Goal: Task Accomplishment & Management: Manage account settings

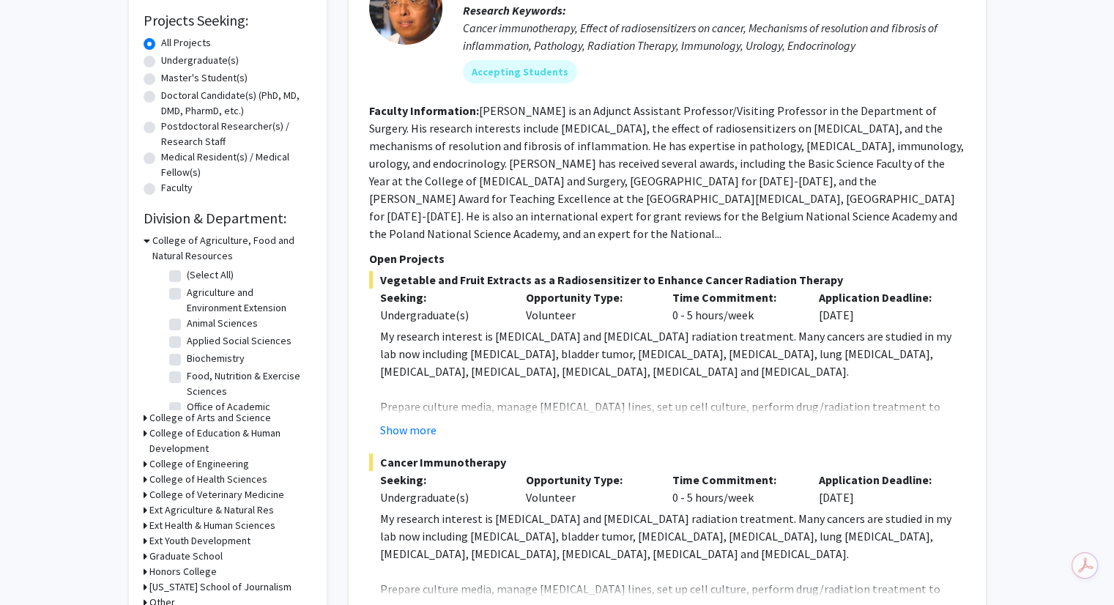
scroll to position [130, 0]
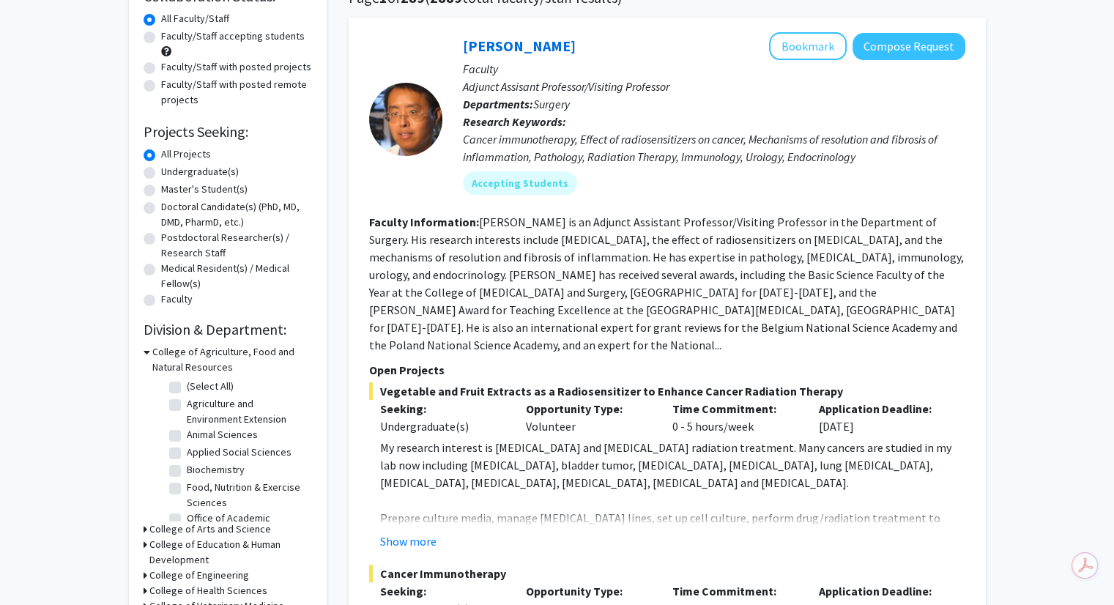
click at [161, 170] on label "Undergraduate(s)" at bounding box center [200, 171] width 78 height 15
click at [161, 170] on input "Undergraduate(s)" at bounding box center [166, 169] width 10 height 10
radio input "true"
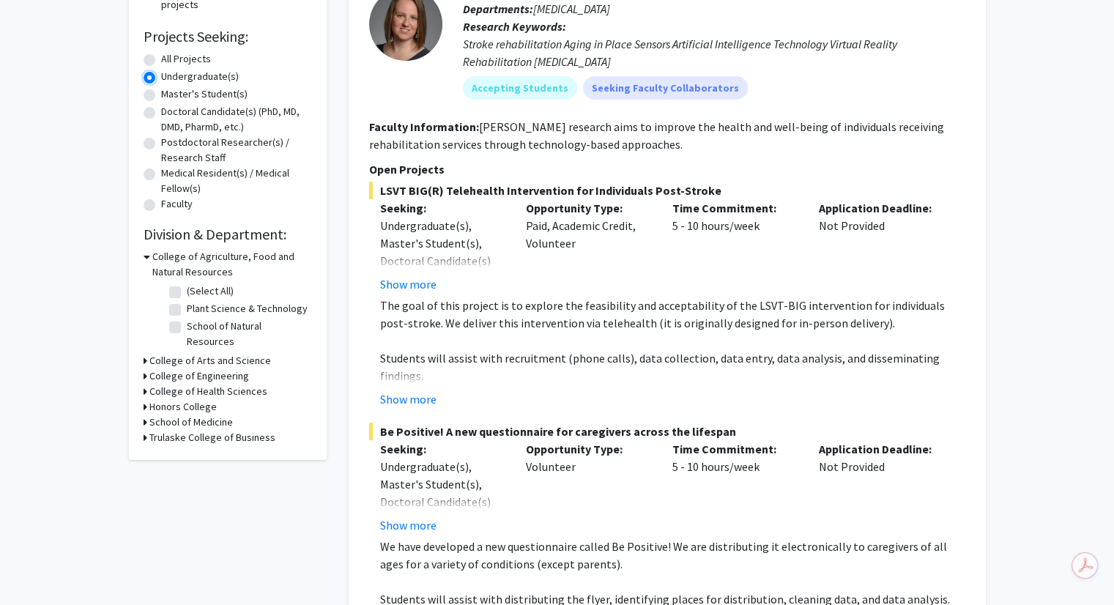
scroll to position [225, 0]
click at [158, 254] on h3 "College of Agriculture, Food and Natural Resources" at bounding box center [232, 265] width 160 height 31
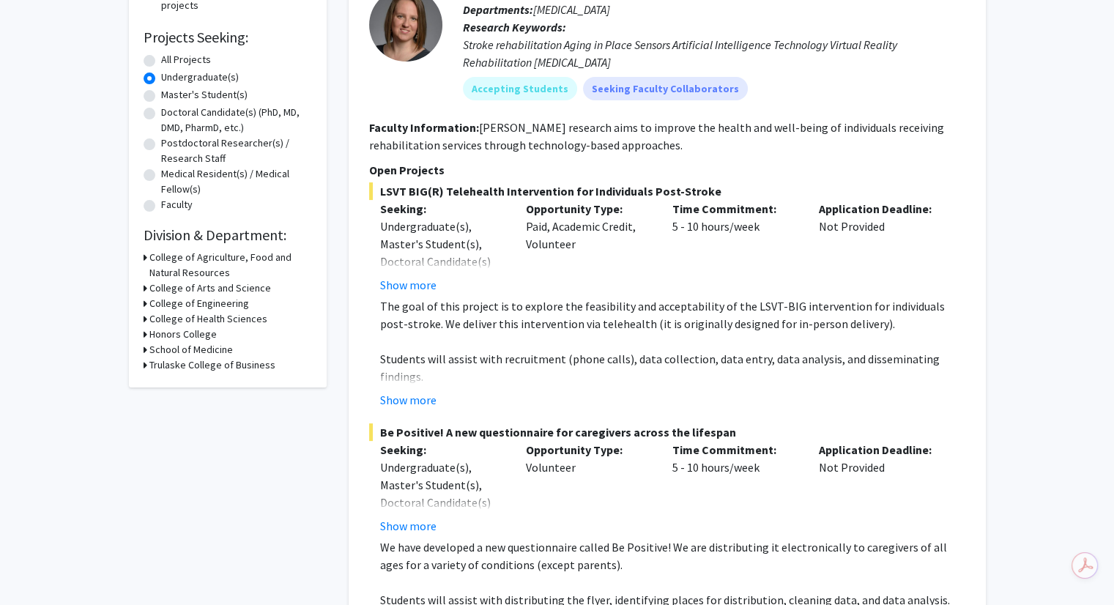
click at [232, 286] on h3 "College of Arts and Science" at bounding box center [210, 288] width 122 height 15
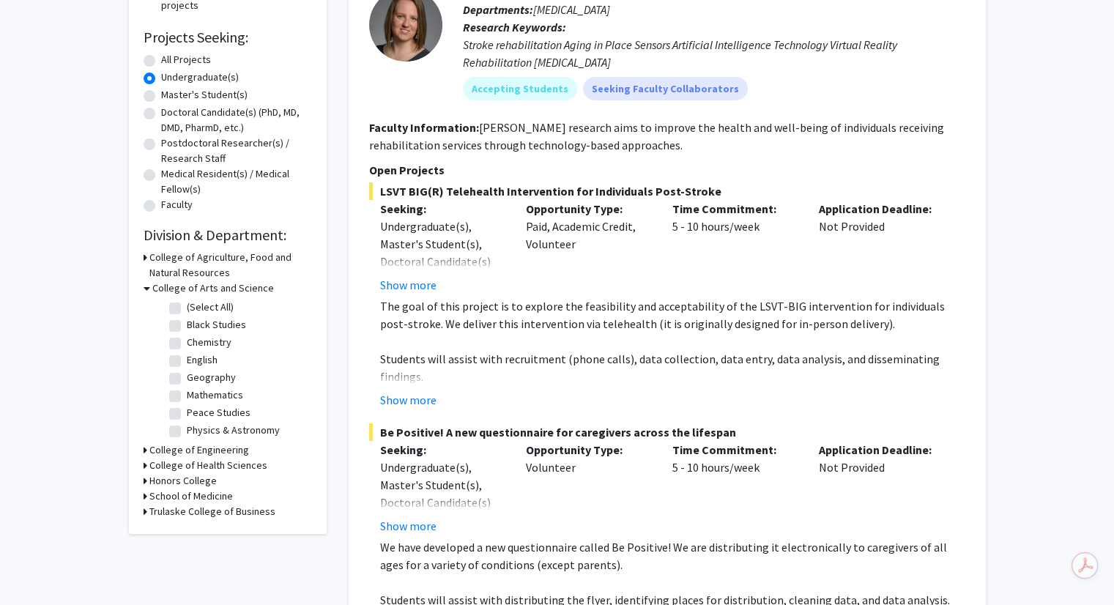
click at [187, 347] on label "Chemistry" at bounding box center [209, 342] width 45 height 15
click at [187, 344] on input "Chemistry" at bounding box center [192, 340] width 10 height 10
checkbox input "true"
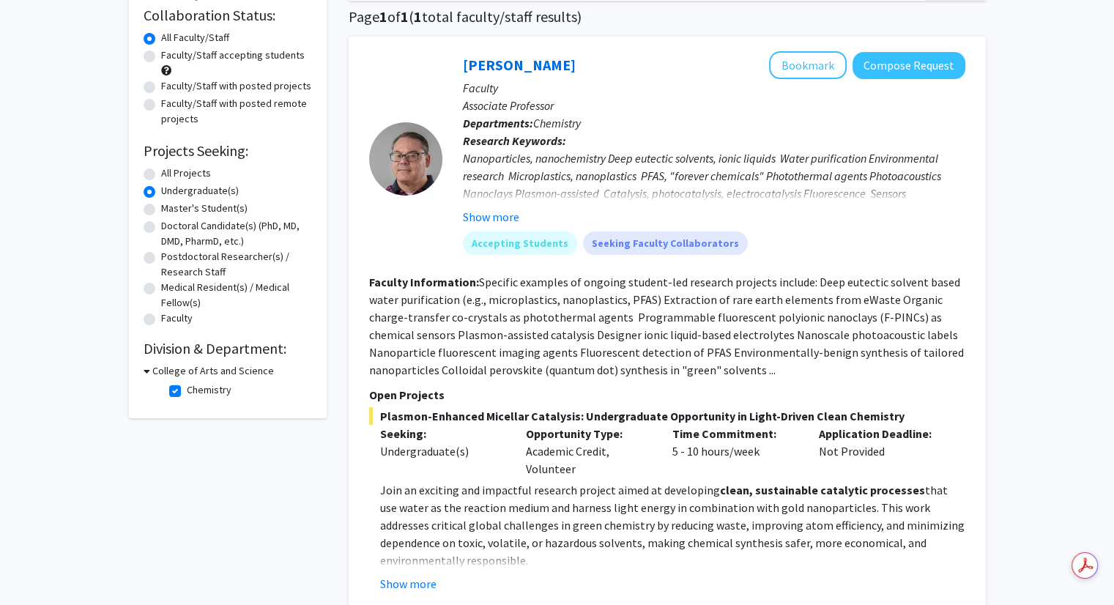
scroll to position [275, 0]
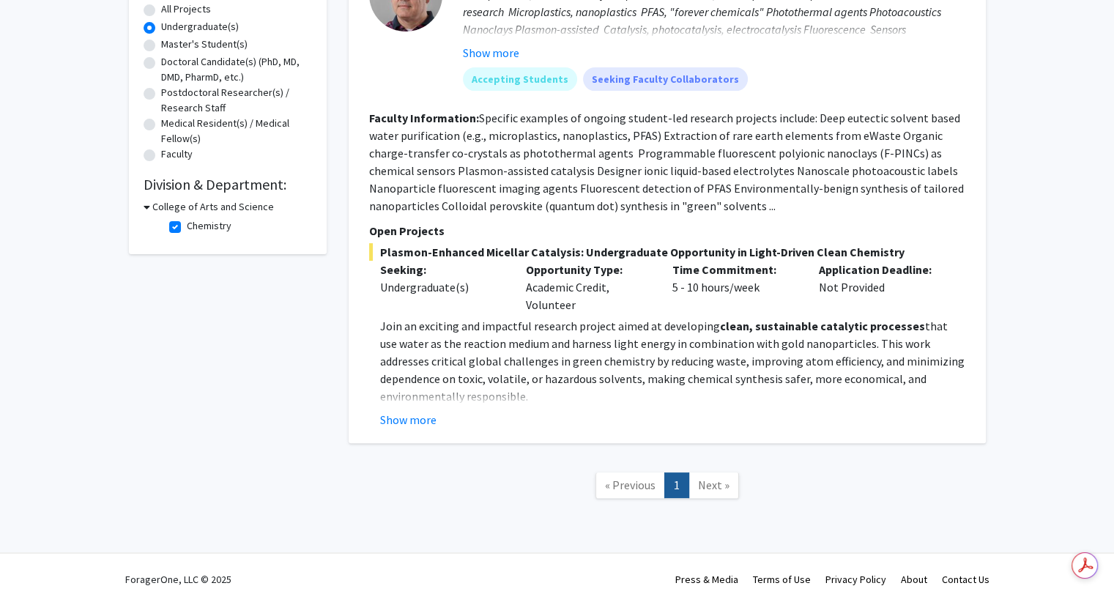
click at [1035, 338] on div "Refine By Collaboration Status: Collaboration Status All Faculty/Staff Collabor…" at bounding box center [557, 169] width 1114 height 784
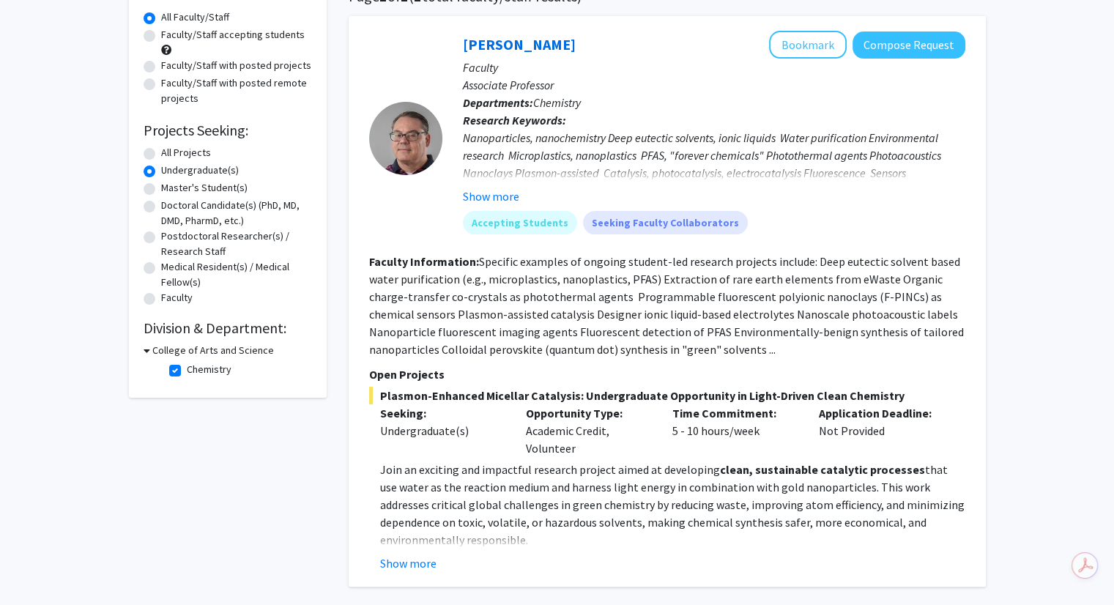
scroll to position [131, 0]
click at [434, 558] on button "Show more" at bounding box center [408, 564] width 56 height 18
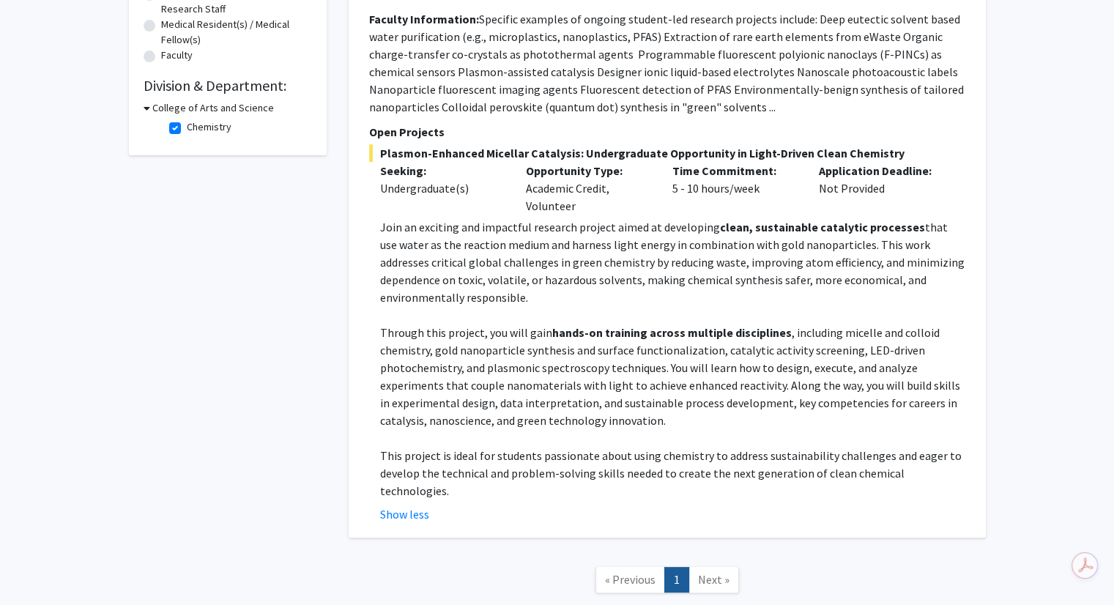
scroll to position [0, 0]
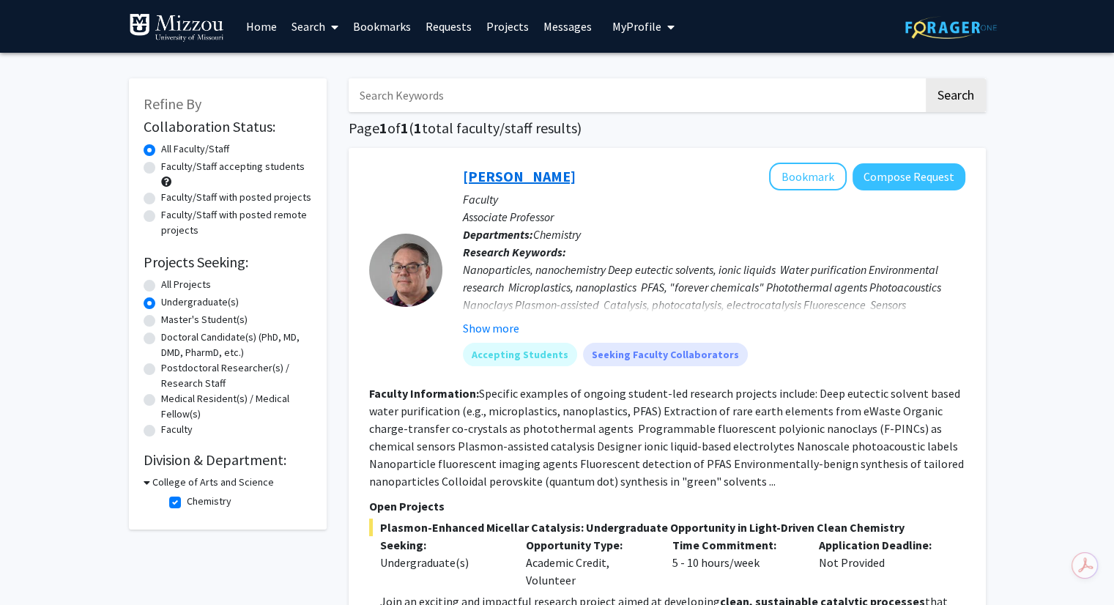
click at [504, 183] on link "[PERSON_NAME]" at bounding box center [519, 176] width 113 height 18
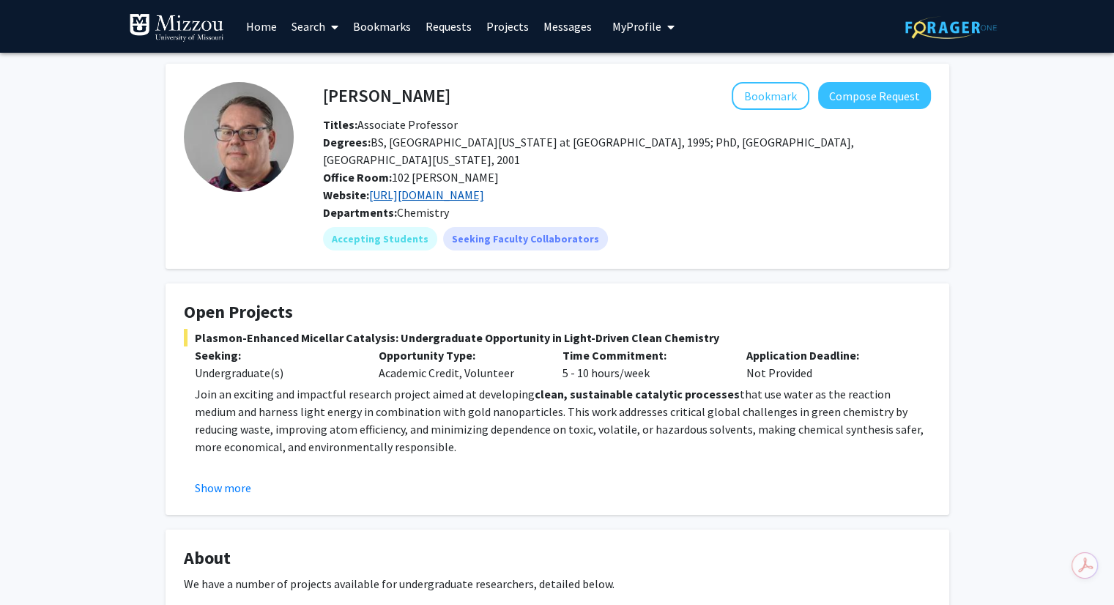
click at [455, 191] on link "[URL][DOMAIN_NAME]" at bounding box center [426, 195] width 115 height 15
click at [537, 142] on span "Degrees: BS, The [GEOGRAPHIC_DATA][US_STATE] at [GEOGRAPHIC_DATA], 1995; PhD, […" at bounding box center [588, 151] width 531 height 32
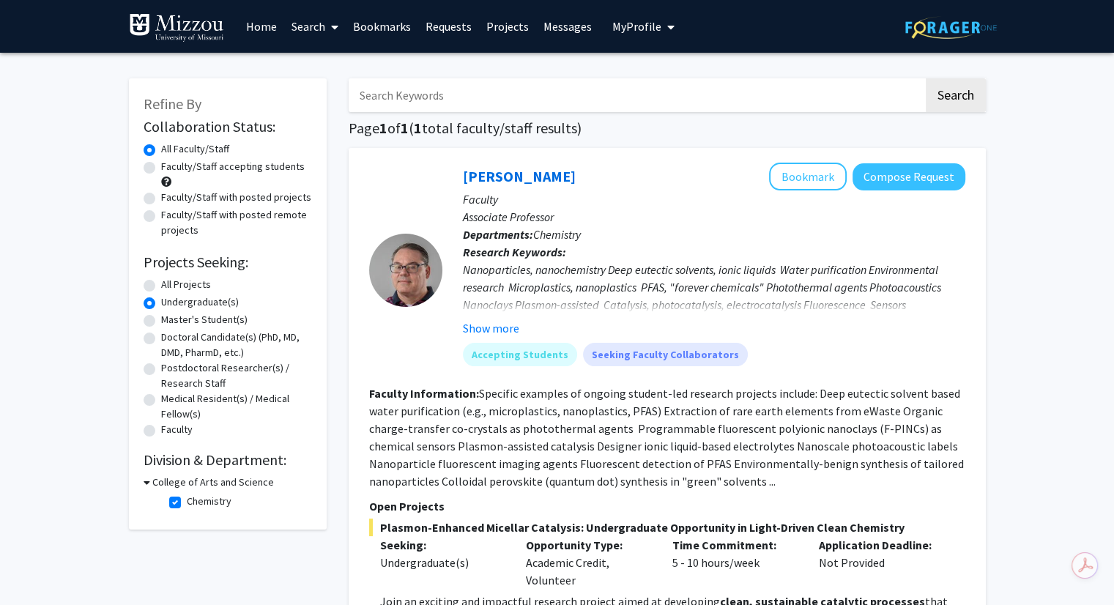
scroll to position [97, 0]
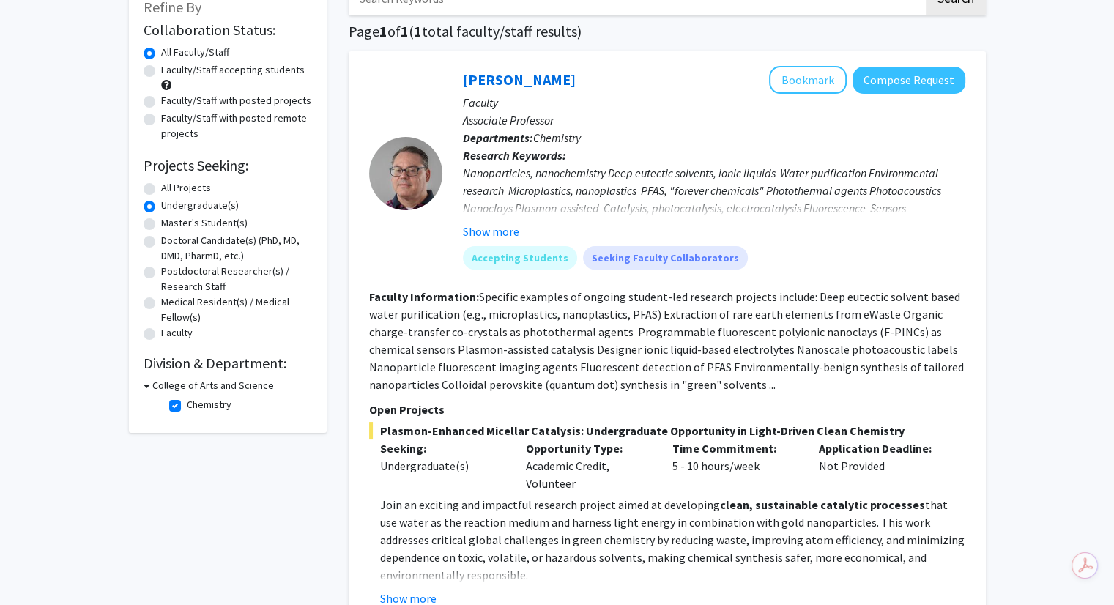
click at [187, 405] on label "Chemistry" at bounding box center [209, 404] width 45 height 15
click at [187, 405] on input "Chemistry" at bounding box center [192, 402] width 10 height 10
checkbox input "false"
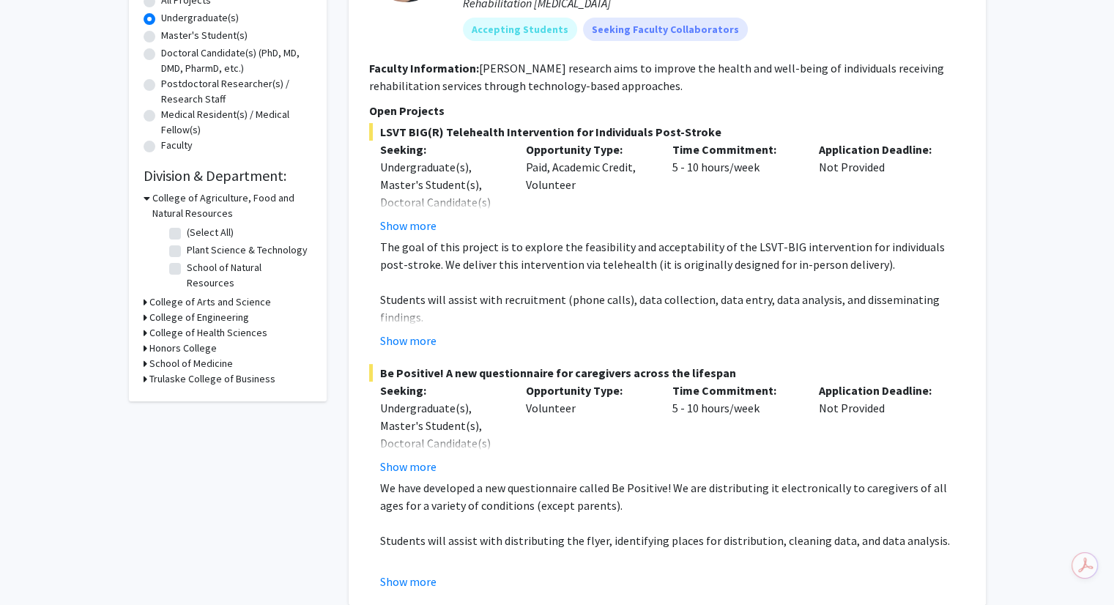
scroll to position [286, 0]
click at [157, 197] on h3 "College of Agriculture, Food and Natural Resources" at bounding box center [232, 204] width 160 height 31
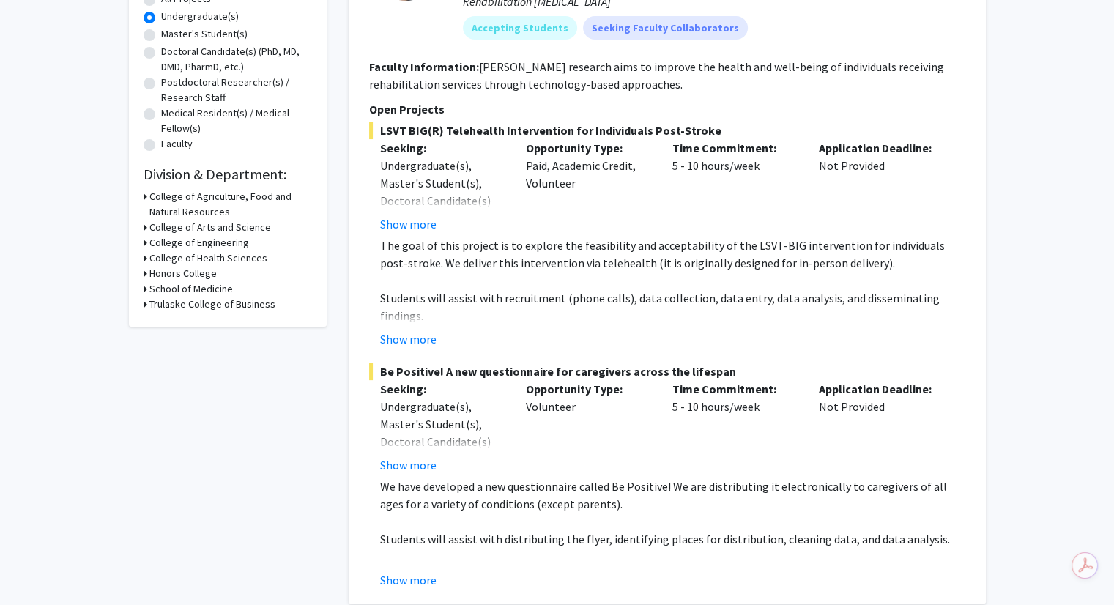
click at [215, 232] on h3 "College of Arts and Science" at bounding box center [210, 227] width 122 height 15
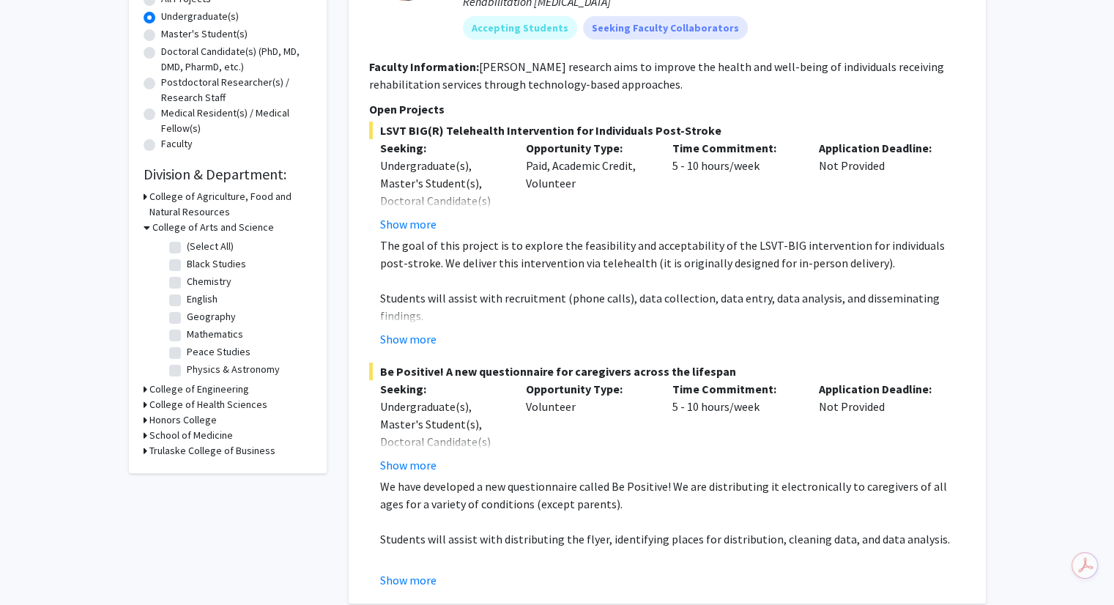
click at [215, 227] on h3 "College of Arts and Science" at bounding box center [213, 227] width 122 height 15
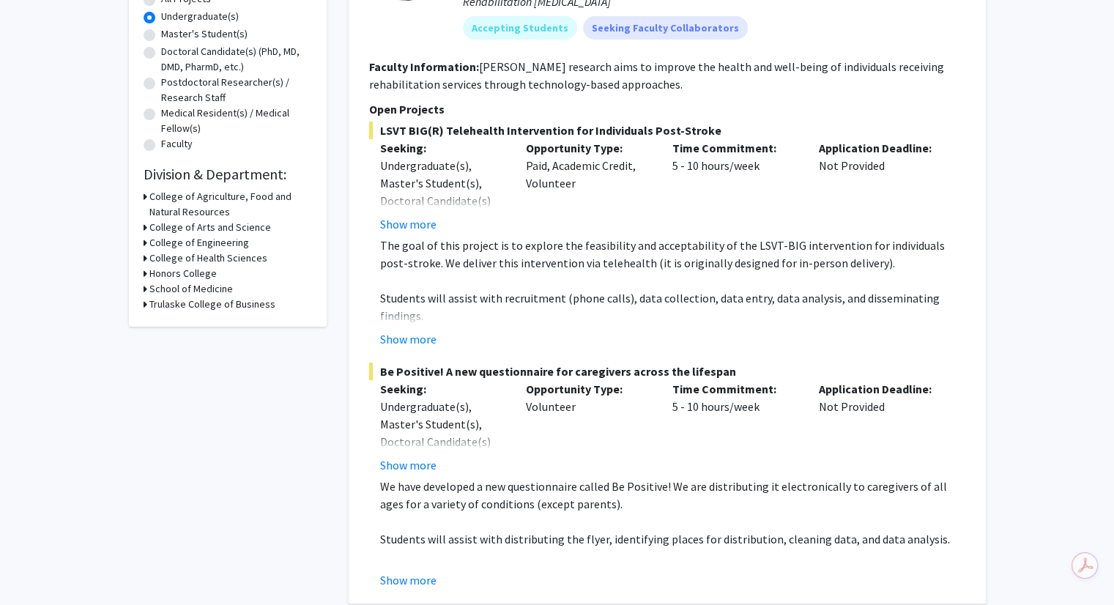
click at [217, 240] on h3 "College of Engineering" at bounding box center [199, 242] width 100 height 15
click at [191, 292] on h3 "College of Health Sciences" at bounding box center [208, 296] width 118 height 15
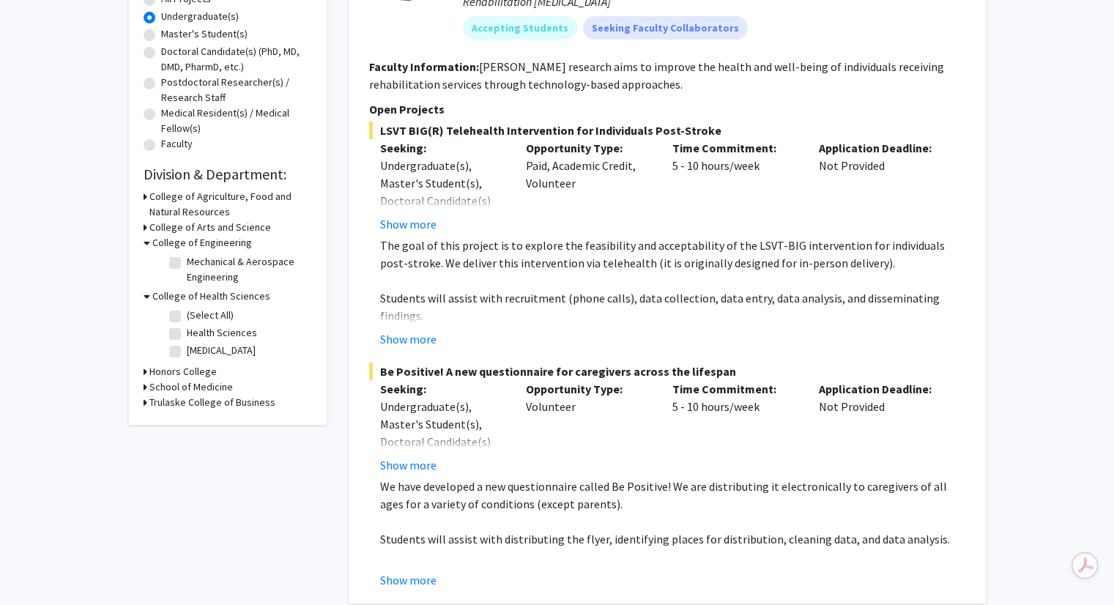
click at [188, 371] on h3 "Honors College" at bounding box center [182, 371] width 67 height 15
click at [203, 412] on h3 "School of Medicine" at bounding box center [191, 411] width 84 height 15
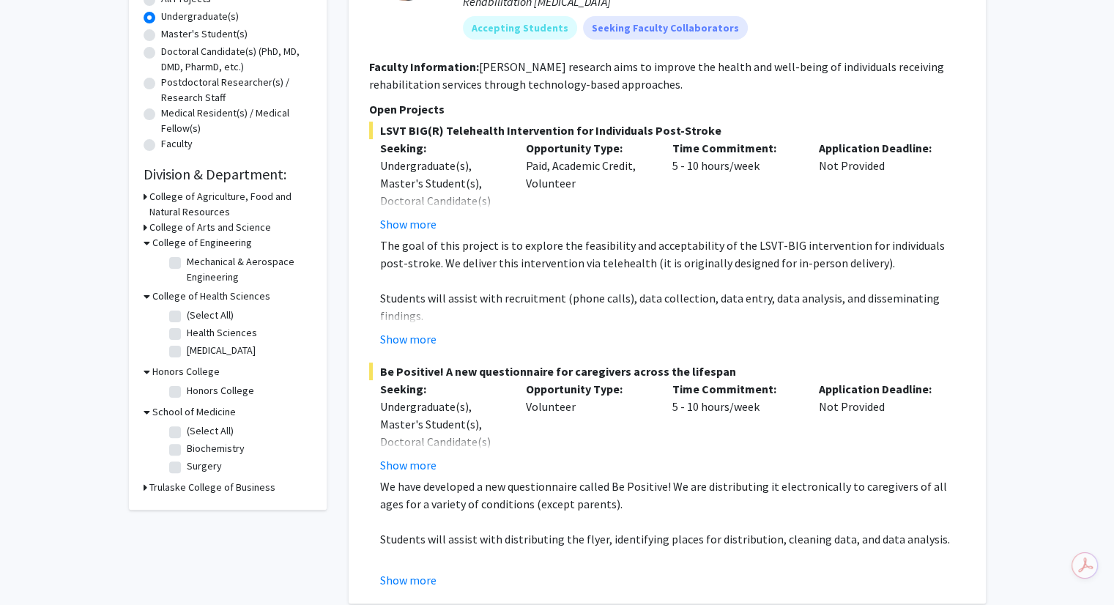
click at [232, 484] on h3 "Trulaske College of Business" at bounding box center [212, 487] width 126 height 15
click at [187, 265] on label "Mechanical & Aerospace Engineering" at bounding box center [248, 269] width 122 height 31
click at [187, 264] on input "Mechanical & Aerospace Engineering" at bounding box center [192, 259] width 10 height 10
checkbox input "true"
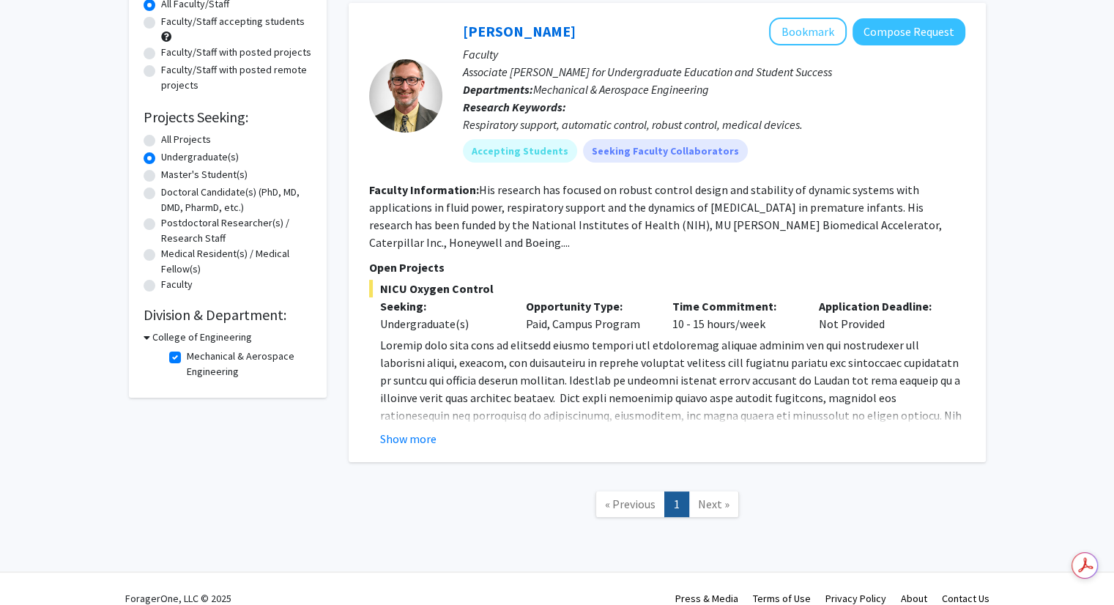
scroll to position [147, 0]
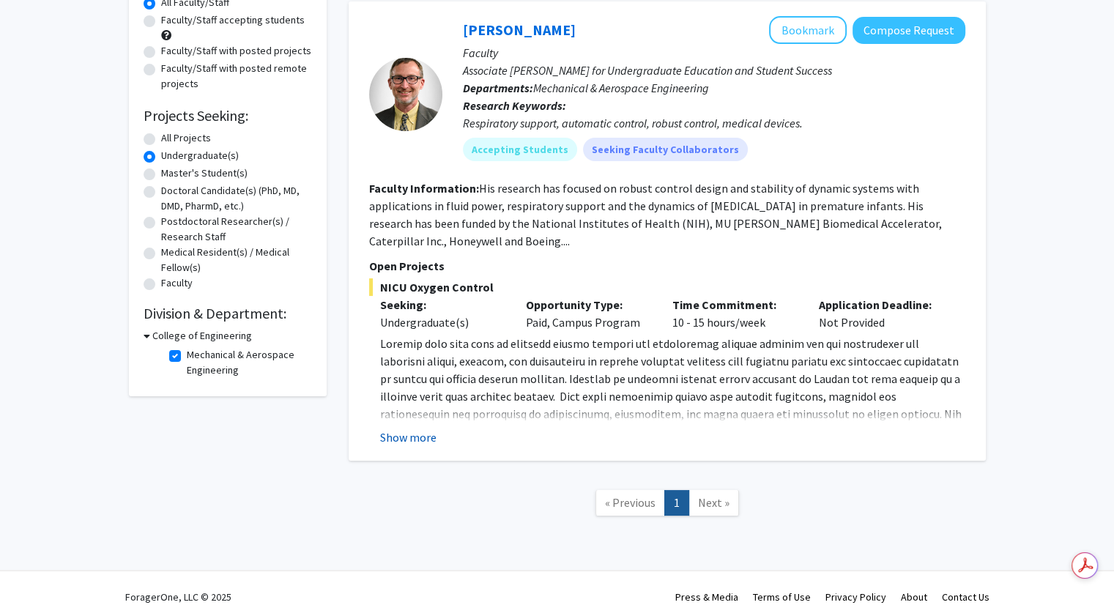
click at [399, 432] on button "Show more" at bounding box center [408, 438] width 56 height 18
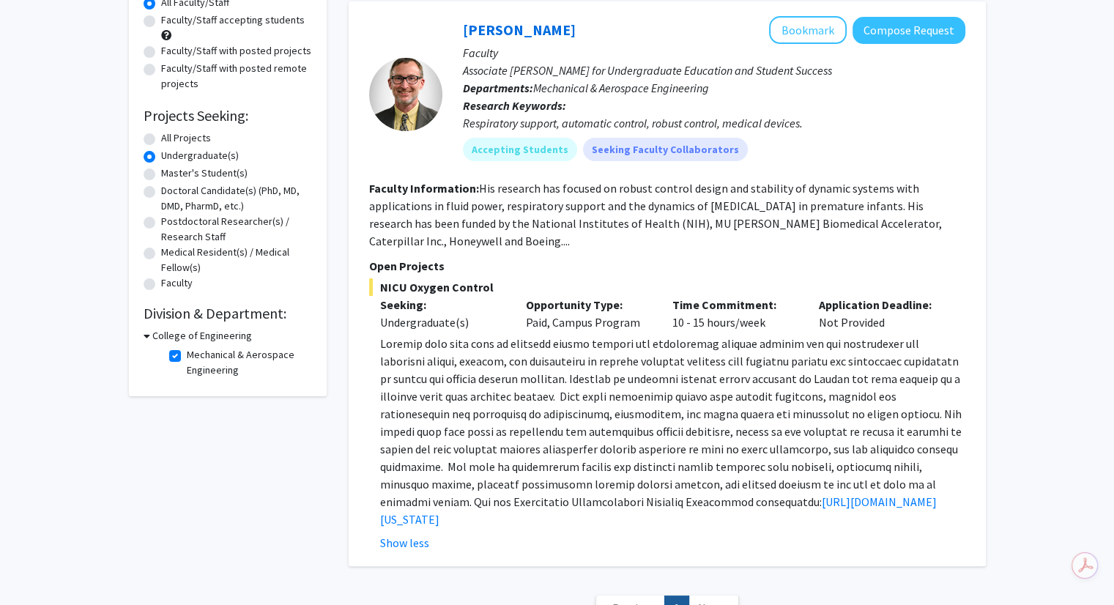
scroll to position [0, 0]
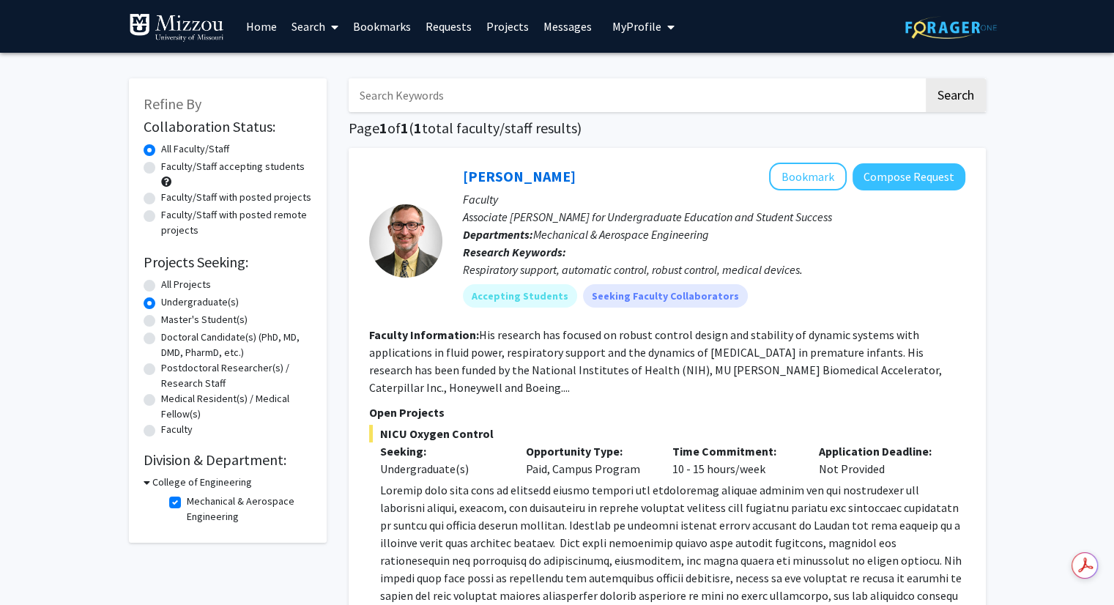
click at [536, 79] on input "Search Keywords" at bounding box center [636, 95] width 575 height 34
type input "chemical engineering"
click at [926, 78] on button "Search" at bounding box center [956, 95] width 60 height 34
radio input "true"
checkbox input "false"
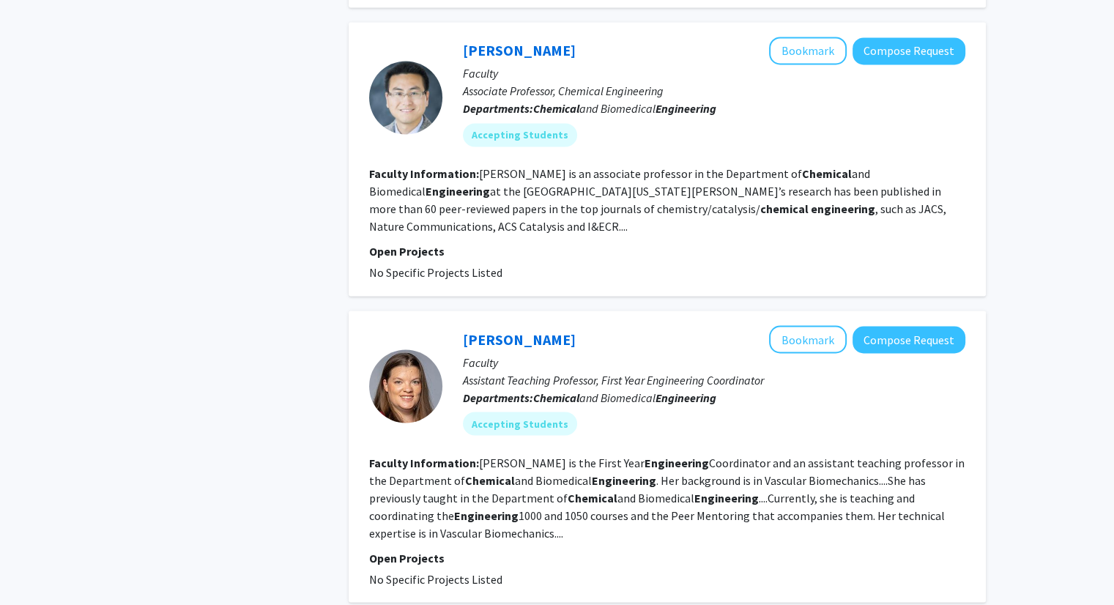
scroll to position [2524, 0]
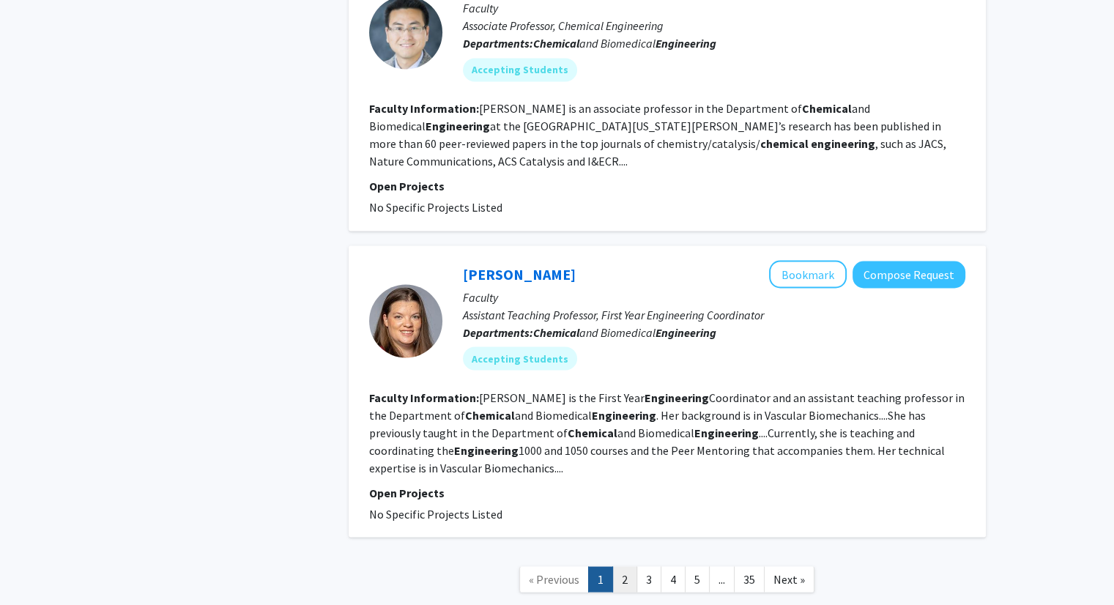
click at [627, 566] on link "2" at bounding box center [625, 579] width 25 height 26
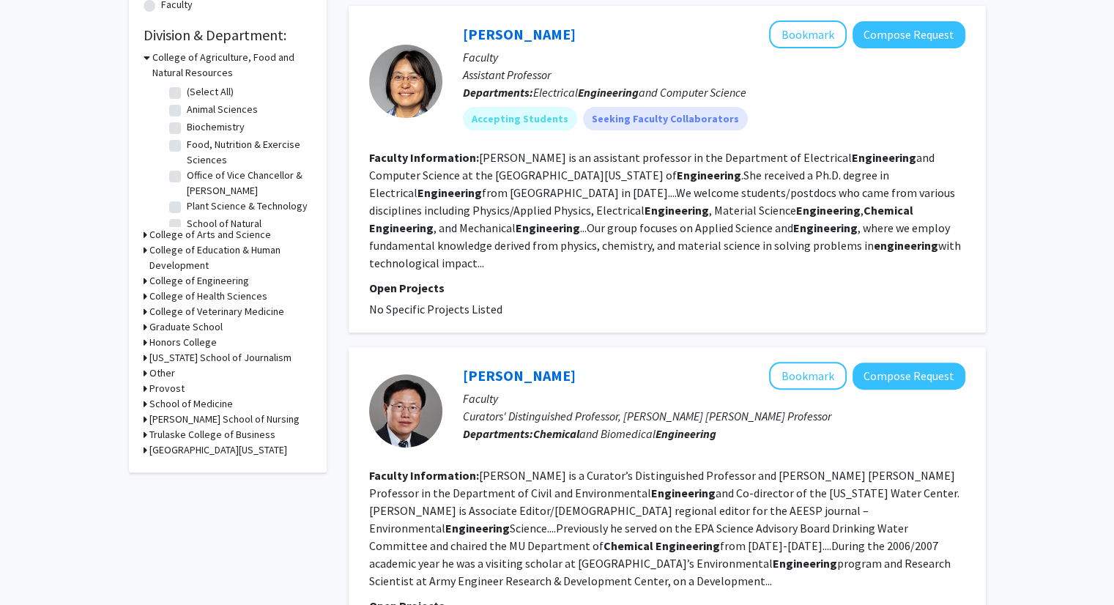
scroll to position [426, 0]
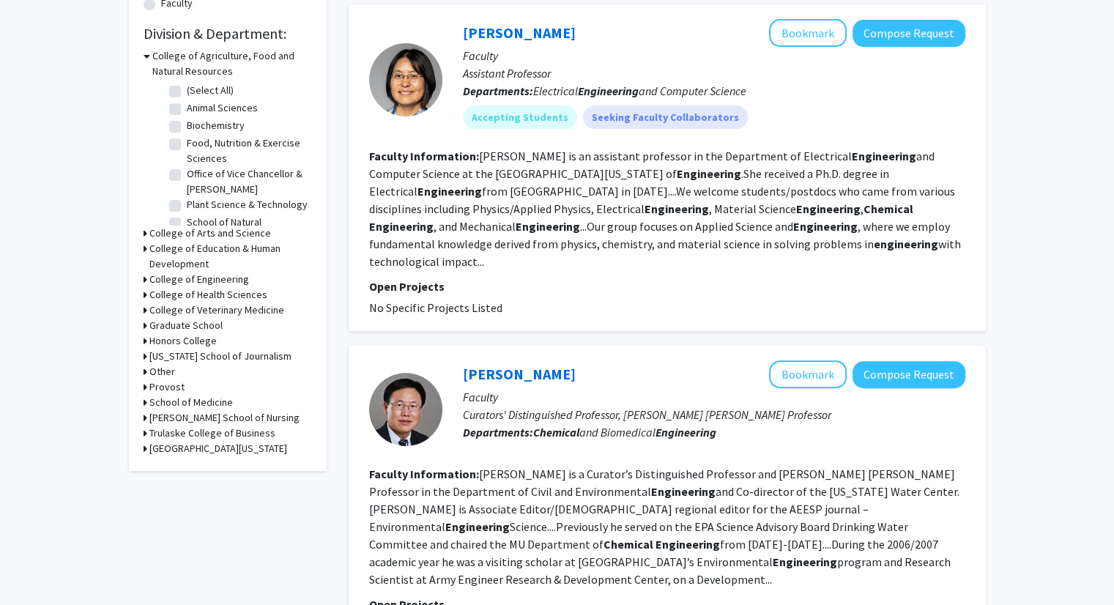
click at [204, 234] on h3 "College of Arts and Science" at bounding box center [210, 233] width 122 height 15
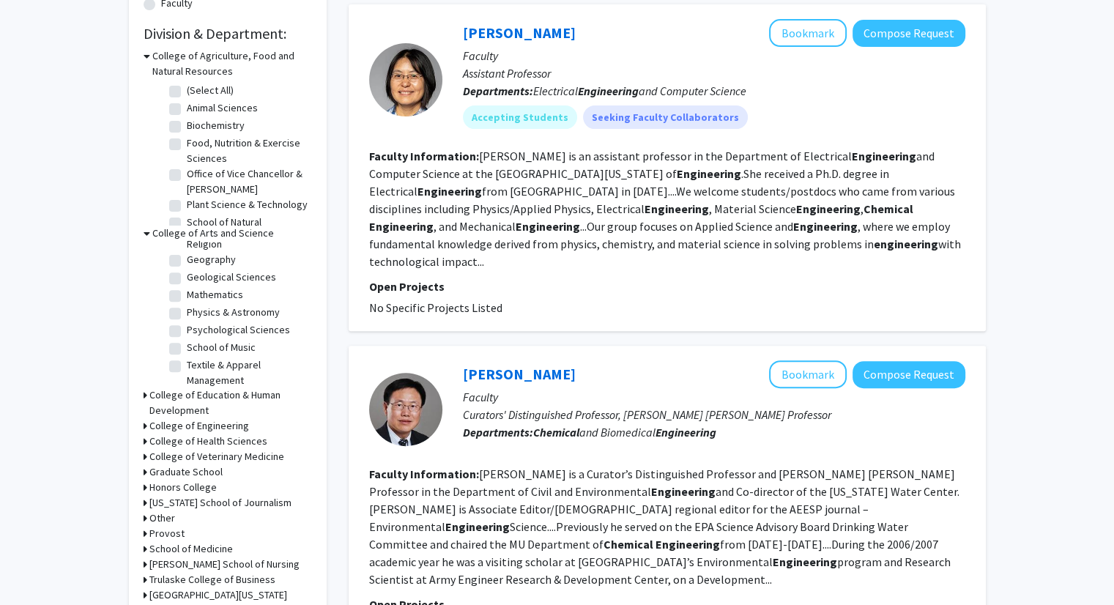
scroll to position [112, 0]
click at [187, 329] on label "Psychological Sciences" at bounding box center [238, 329] width 103 height 15
click at [187, 329] on input "Psychological Sciences" at bounding box center [192, 327] width 10 height 10
checkbox input "true"
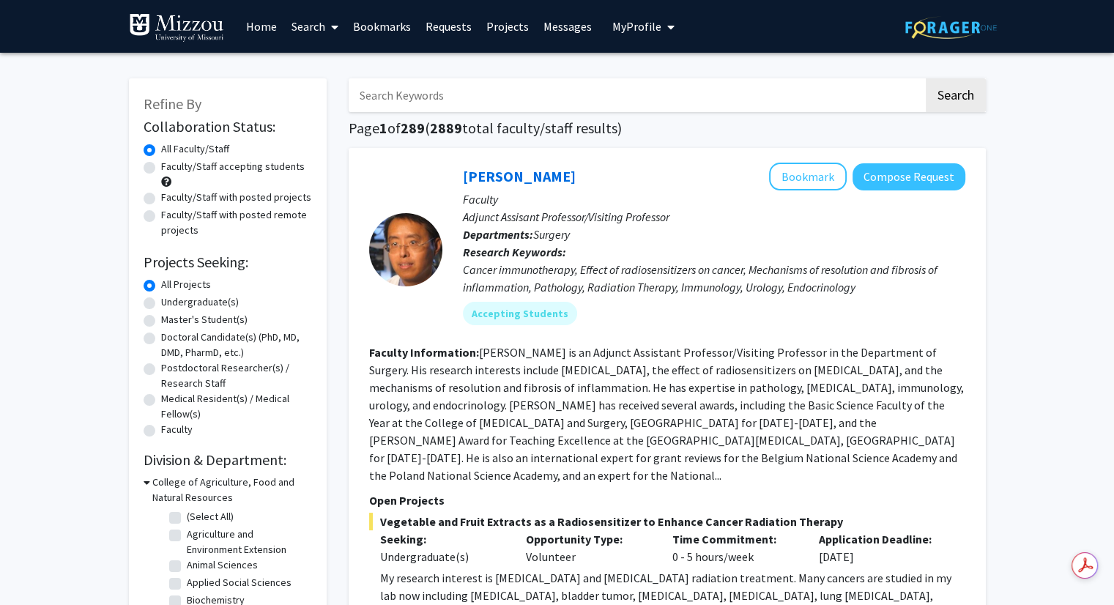
click at [648, 34] on button "My Profile" at bounding box center [643, 26] width 71 height 53
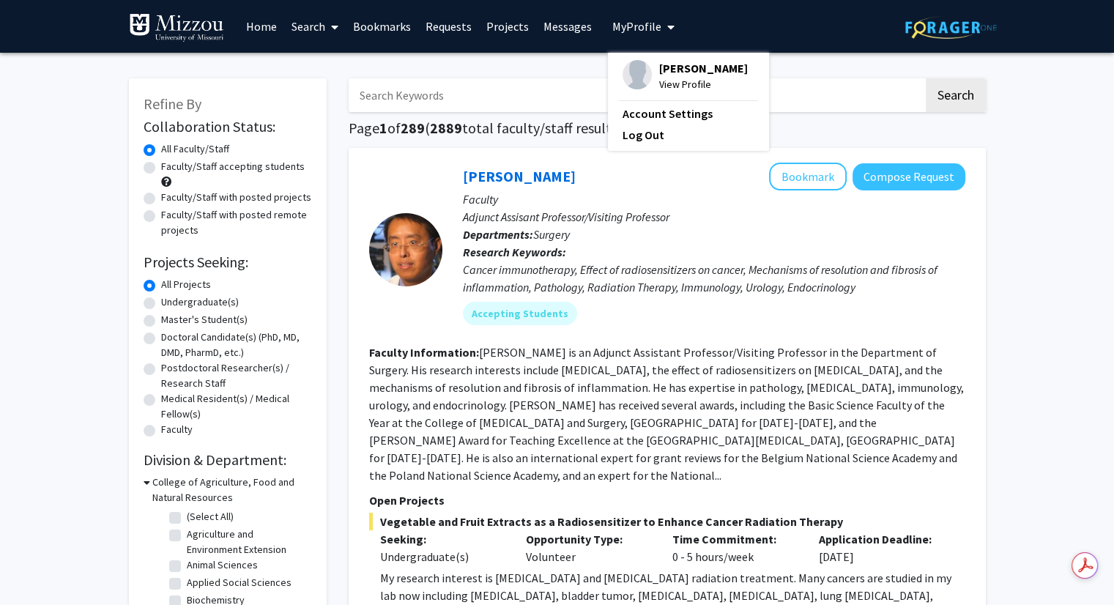
click at [676, 65] on span "[PERSON_NAME]" at bounding box center [703, 68] width 89 height 16
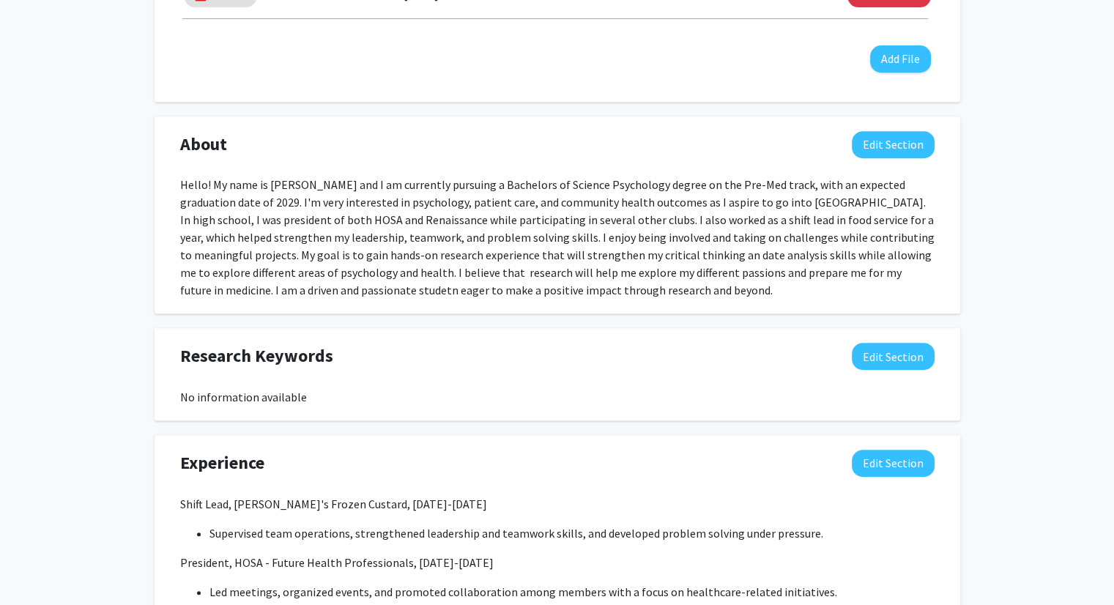
scroll to position [635, 0]
click at [929, 150] on button "Edit Section" at bounding box center [893, 145] width 83 height 27
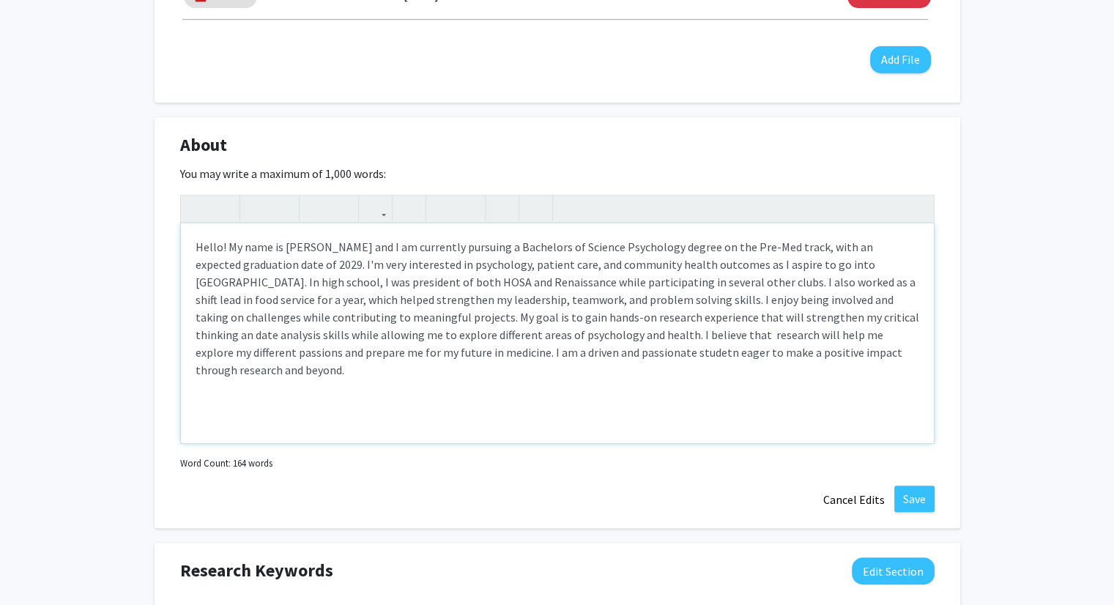
click at [774, 361] on div "Hello! My name is [PERSON_NAME] and I am currently pursuing a Bachelors of Scie…" at bounding box center [557, 333] width 753 height 220
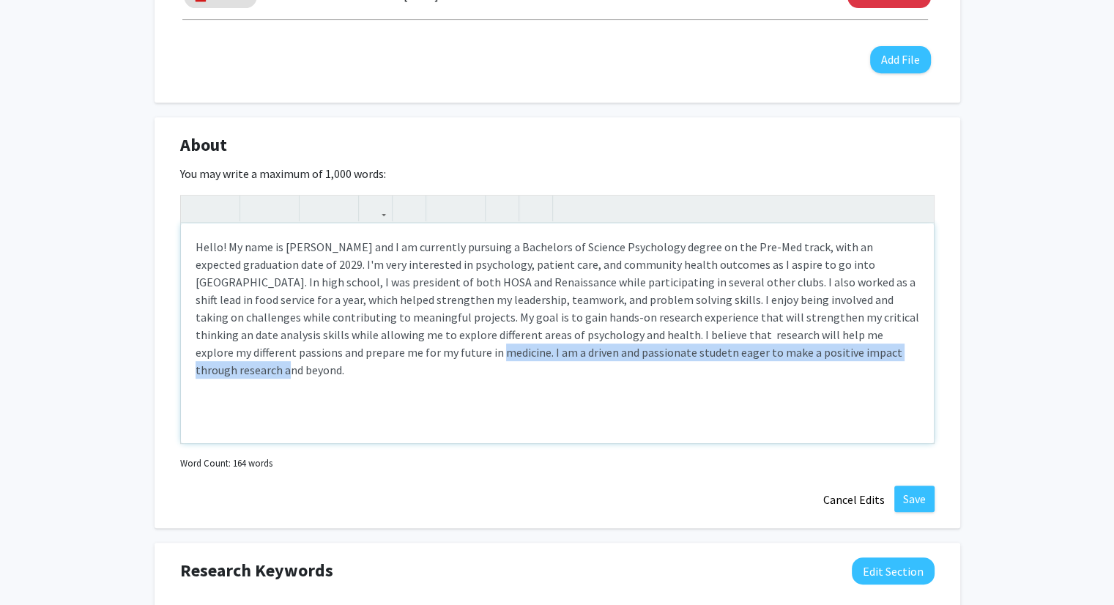
drag, startPoint x: 774, startPoint y: 361, endPoint x: 289, endPoint y: 382, distance: 484.7
click at [289, 382] on div "Hello! My name is [PERSON_NAME] and I am currently pursuing a Bachelors of Scie…" at bounding box center [557, 333] width 753 height 220
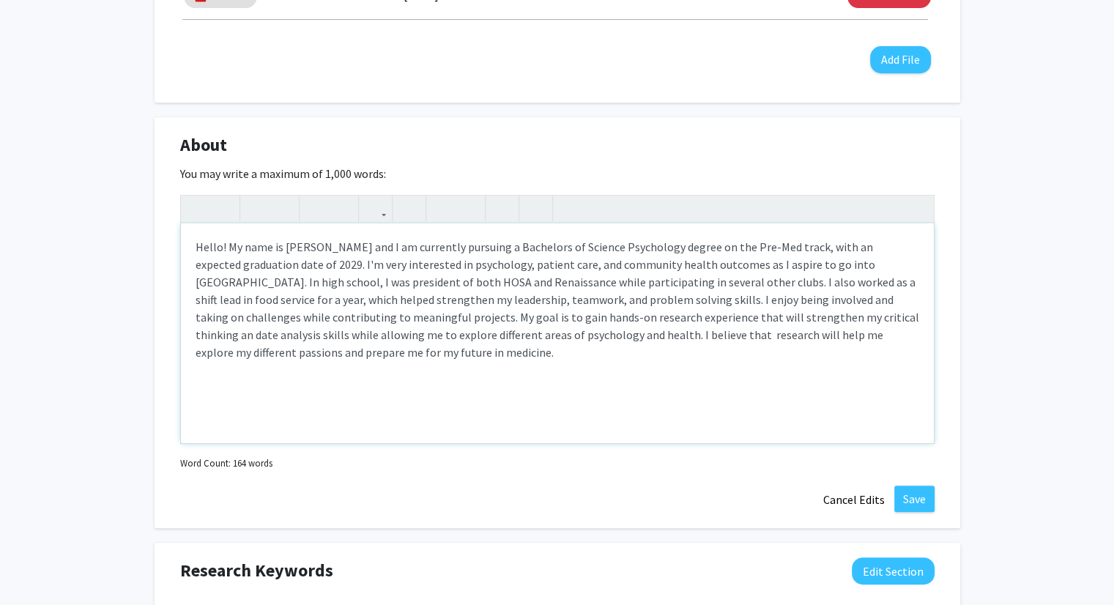
type textarea "Hello! My name is [PERSON_NAME] and I am currently pursuing a Bachelors of Scie…"
click at [916, 493] on button "Save" at bounding box center [915, 499] width 40 height 26
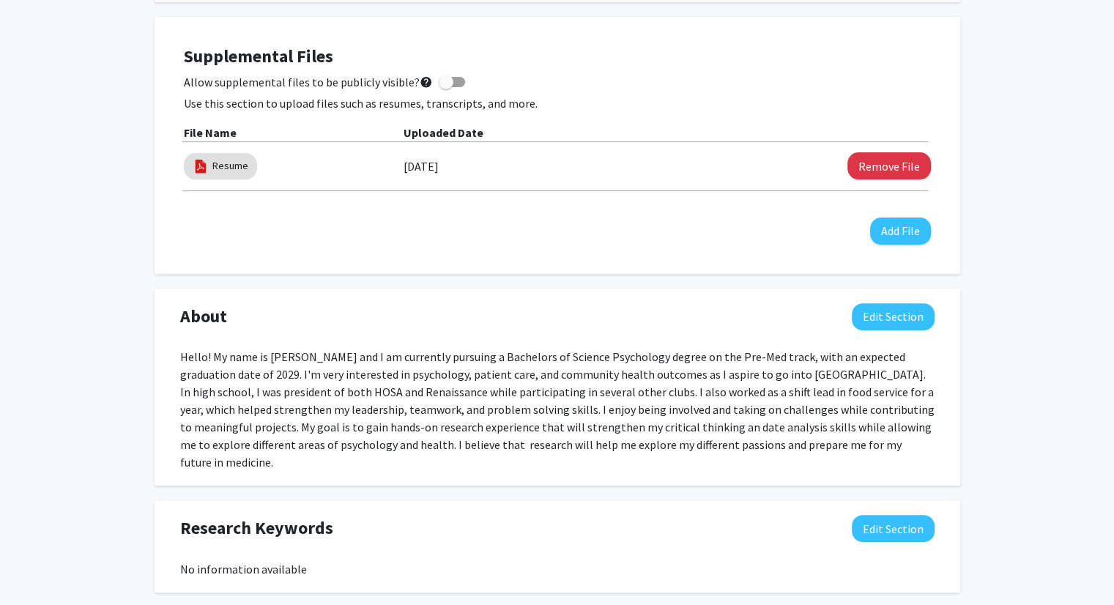
scroll to position [0, 0]
